Goal: Information Seeking & Learning: Learn about a topic

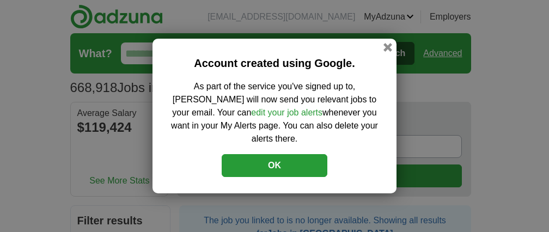
click at [294, 161] on button "OK" at bounding box center [275, 165] width 106 height 23
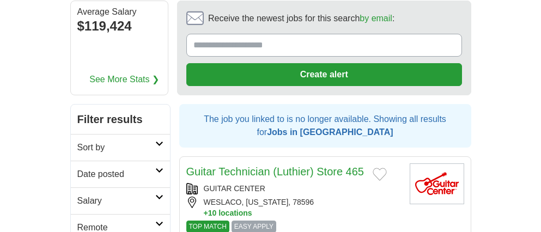
scroll to position [142, 0]
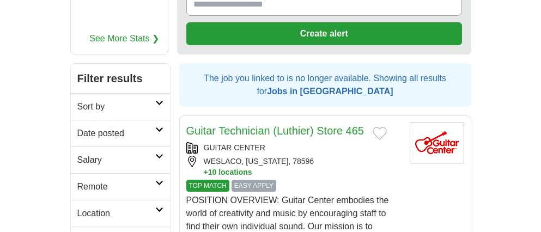
click at [161, 131] on link "Date posted" at bounding box center [120, 133] width 99 height 27
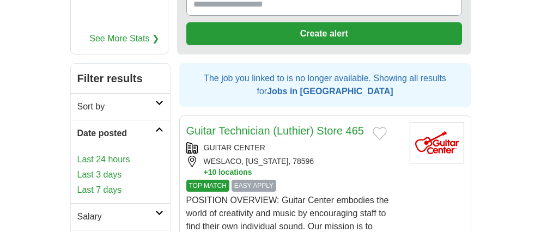
click at [114, 174] on link "Last 3 days" at bounding box center [120, 174] width 86 height 13
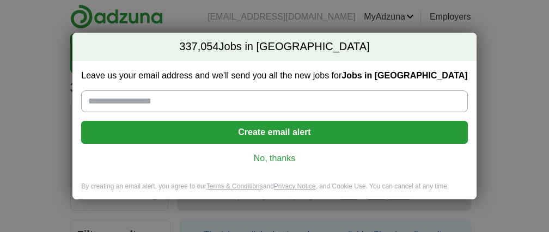
click at [278, 156] on link "No, thanks" at bounding box center [274, 158] width 369 height 12
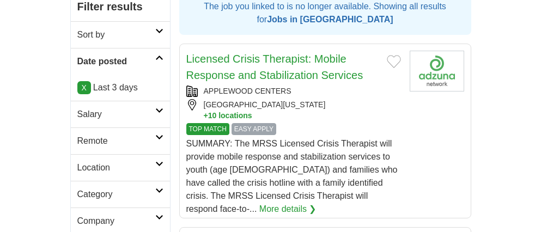
scroll to position [229, 0]
click at [160, 138] on icon at bounding box center [159, 136] width 8 height 5
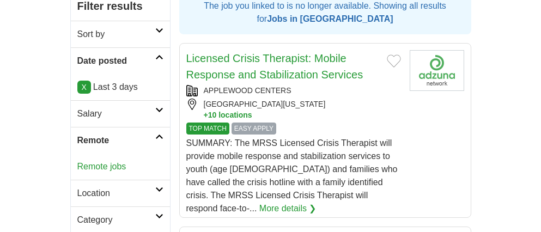
click at [114, 167] on link "Remote jobs" at bounding box center [101, 166] width 49 height 9
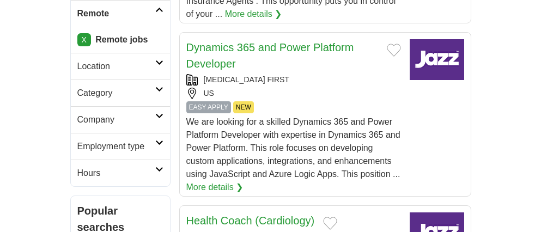
scroll to position [400, 0]
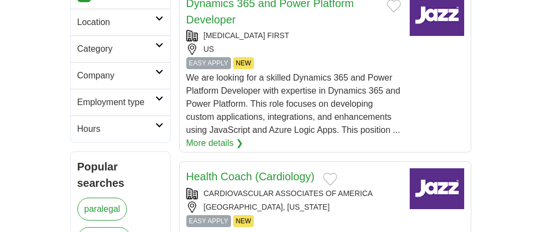
click at [154, 126] on h2 "Hours" at bounding box center [116, 129] width 78 height 13
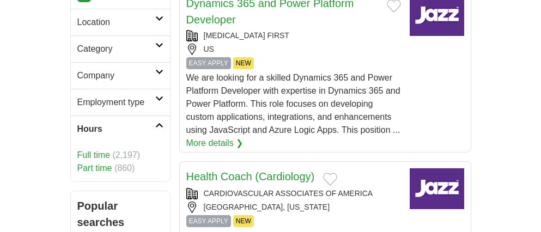
click at [97, 168] on link "Part time" at bounding box center [94, 167] width 35 height 9
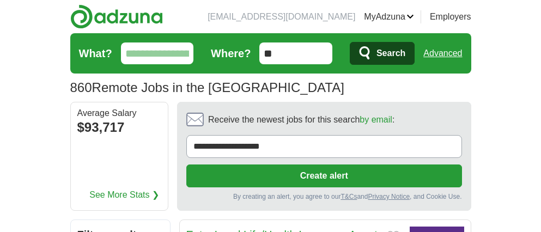
click at [166, 58] on input "What?" at bounding box center [157, 53] width 73 height 22
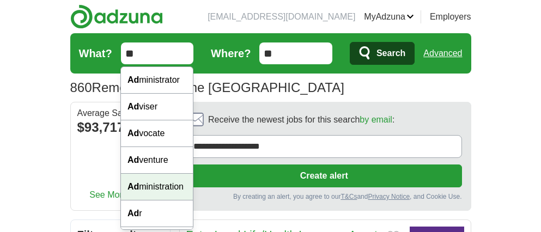
click at [152, 187] on div "Ad ministration" at bounding box center [157, 187] width 72 height 27
type input "**********"
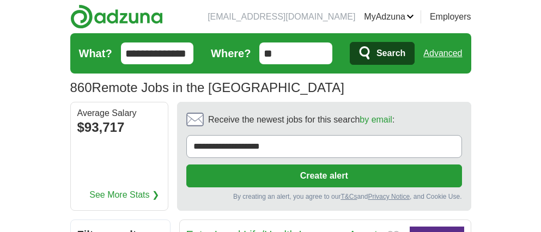
click at [384, 53] on span "Search" at bounding box center [390, 53] width 29 height 22
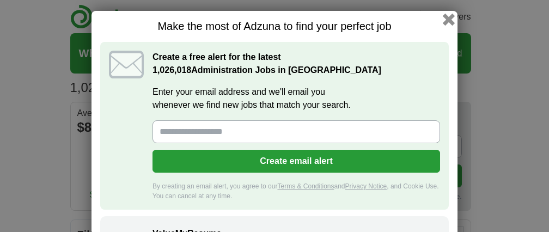
click at [444, 14] on button "button" at bounding box center [449, 20] width 12 height 12
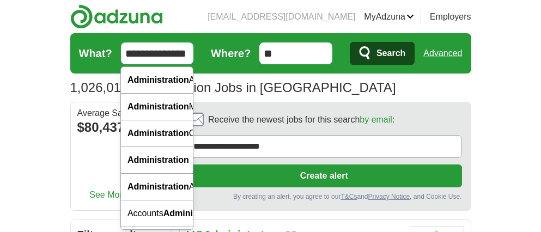
scroll to position [0, 6]
drag, startPoint x: 126, startPoint y: 49, endPoint x: 235, endPoint y: 52, distance: 109.0
click at [235, 52] on form "**********" at bounding box center [270, 53] width 401 height 40
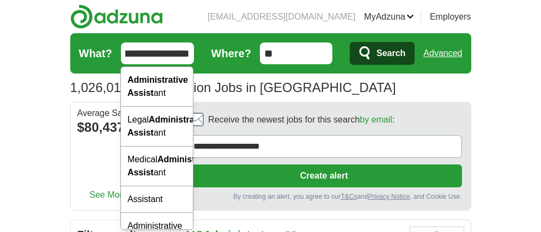
scroll to position [0, 52]
type input "**********"
click at [383, 54] on span "Search" at bounding box center [390, 53] width 29 height 22
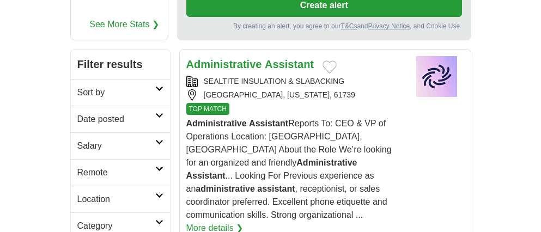
scroll to position [170, 0]
click at [158, 165] on link "Remote" at bounding box center [120, 172] width 99 height 27
click at [112, 199] on link "Remote jobs" at bounding box center [101, 198] width 49 height 9
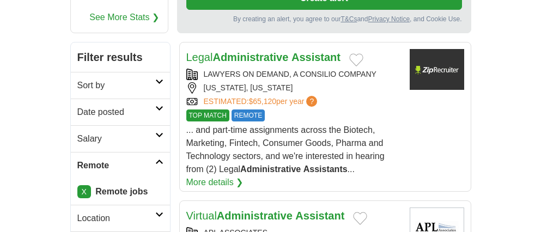
scroll to position [230, 0]
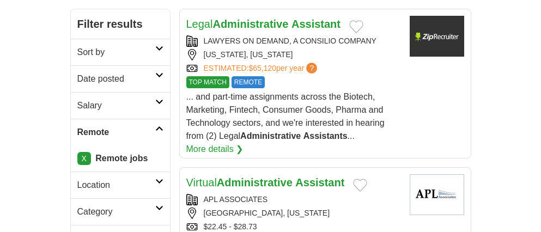
click at [159, 72] on icon at bounding box center [159, 74] width 8 height 5
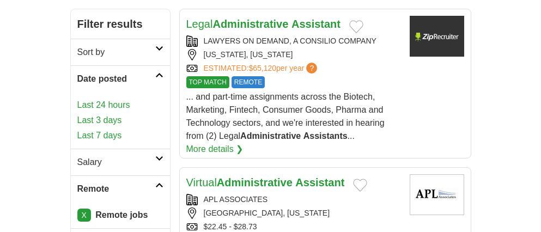
click at [112, 114] on link "Last 3 days" at bounding box center [120, 120] width 86 height 13
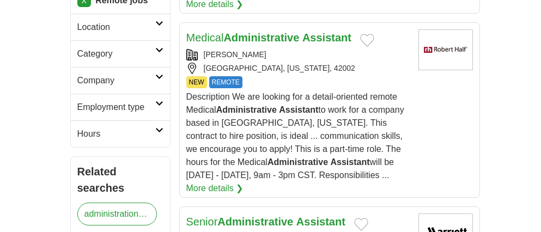
scroll to position [414, 0]
click at [156, 127] on icon at bounding box center [159, 129] width 8 height 5
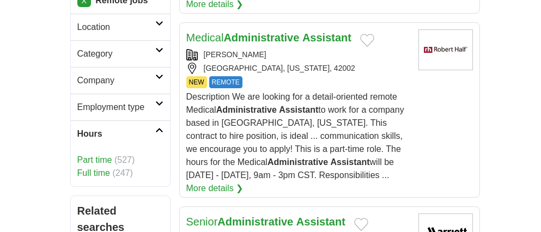
click at [103, 155] on link "Part time" at bounding box center [94, 159] width 35 height 9
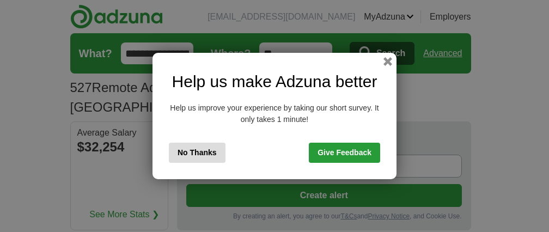
click at [205, 154] on button "No Thanks" at bounding box center [197, 153] width 57 height 20
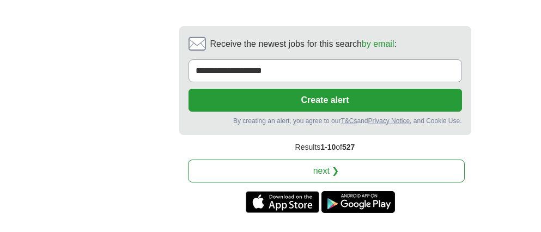
scroll to position [2285, 0]
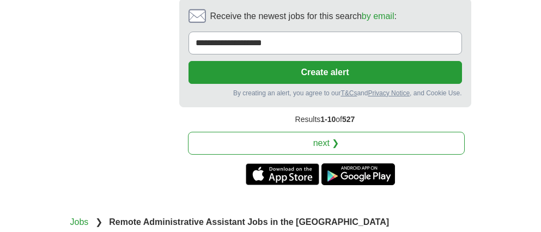
click at [346, 132] on link "next ❯" at bounding box center [326, 143] width 277 height 23
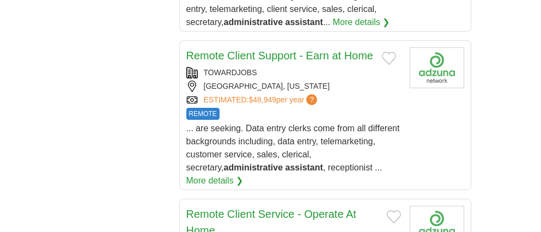
scroll to position [1638, 0]
